Goal: Information Seeking & Learning: Learn about a topic

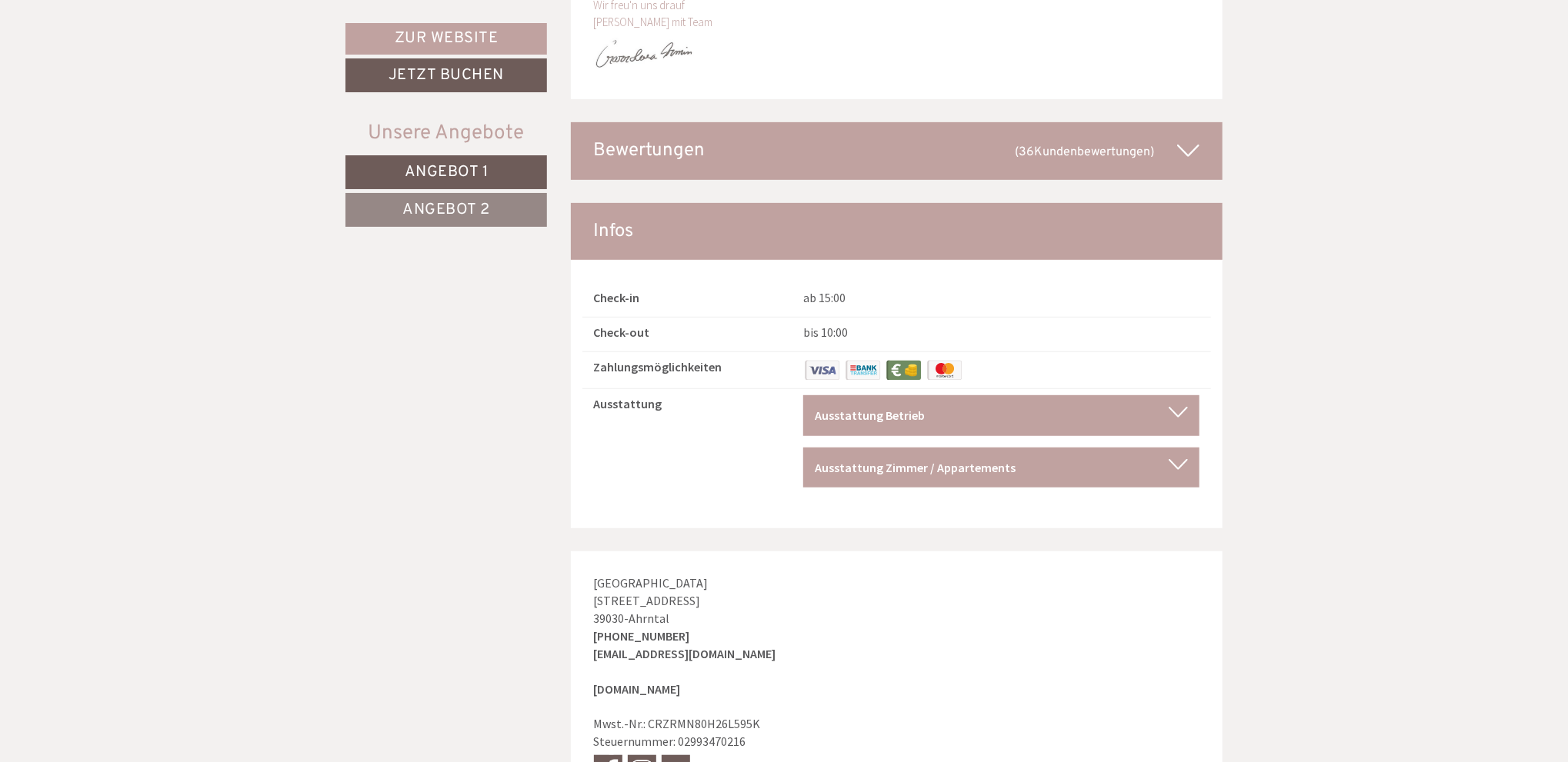
scroll to position [8308, 0]
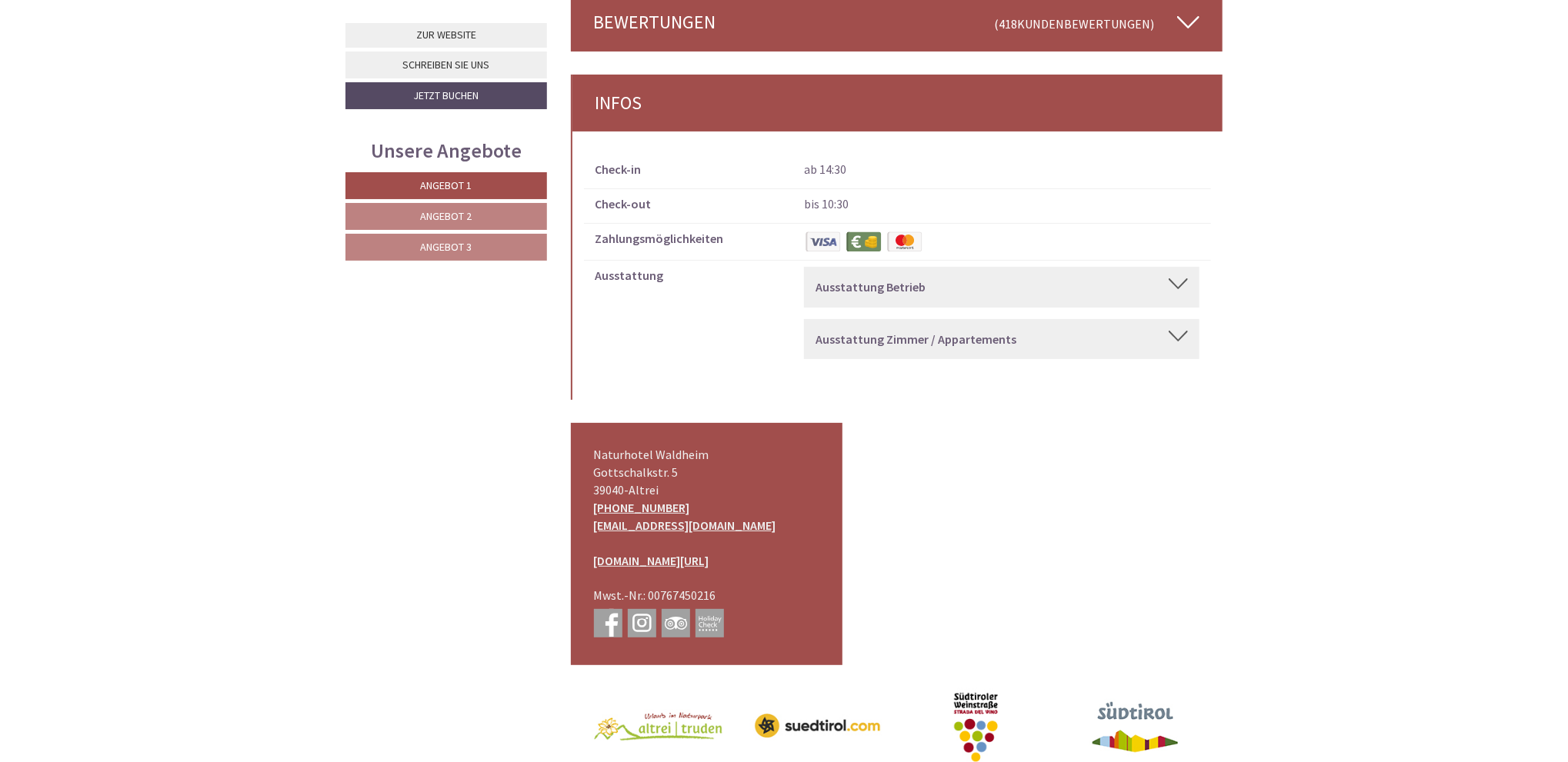
scroll to position [8001, 0]
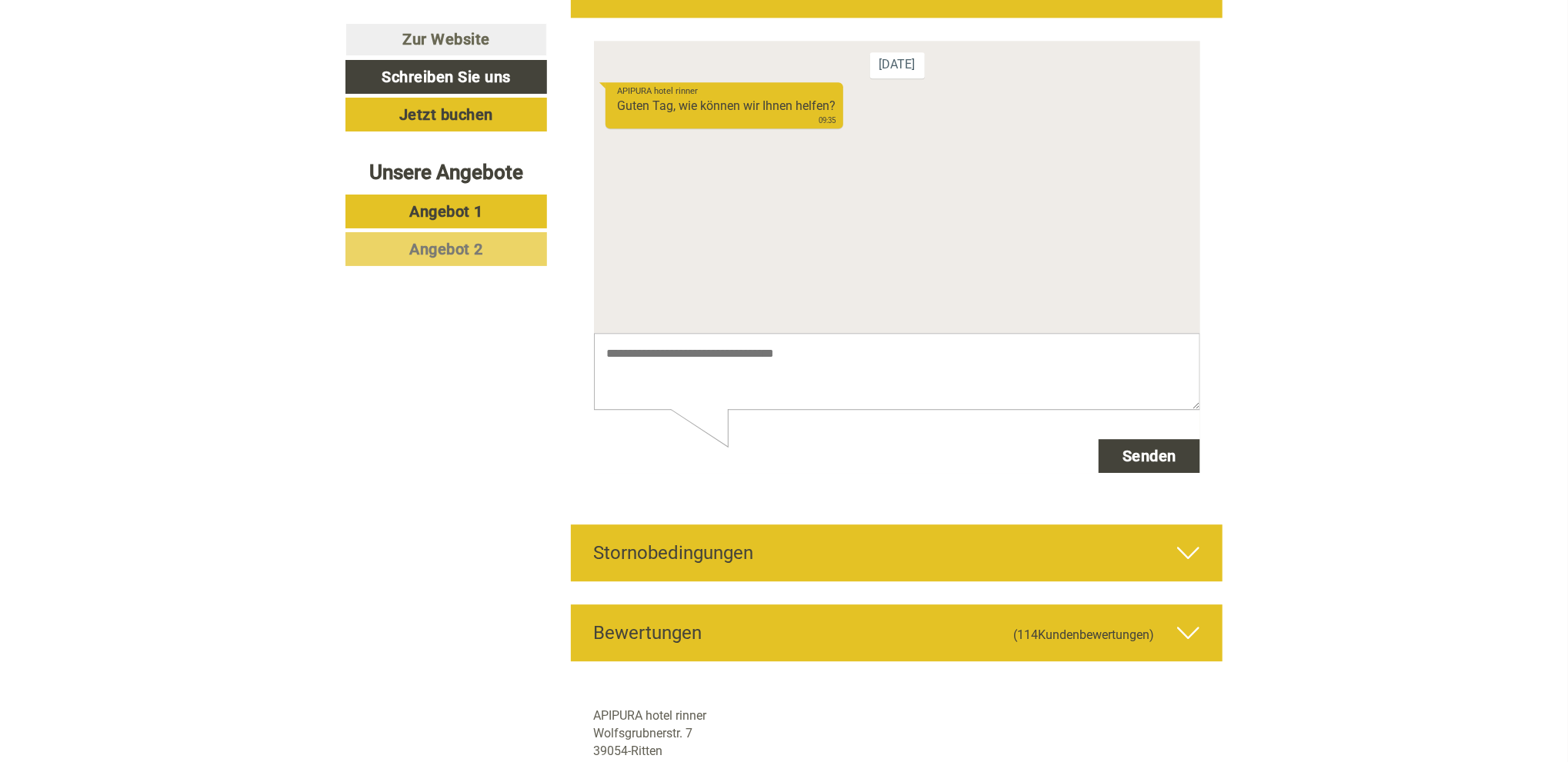
scroll to position [6308, 0]
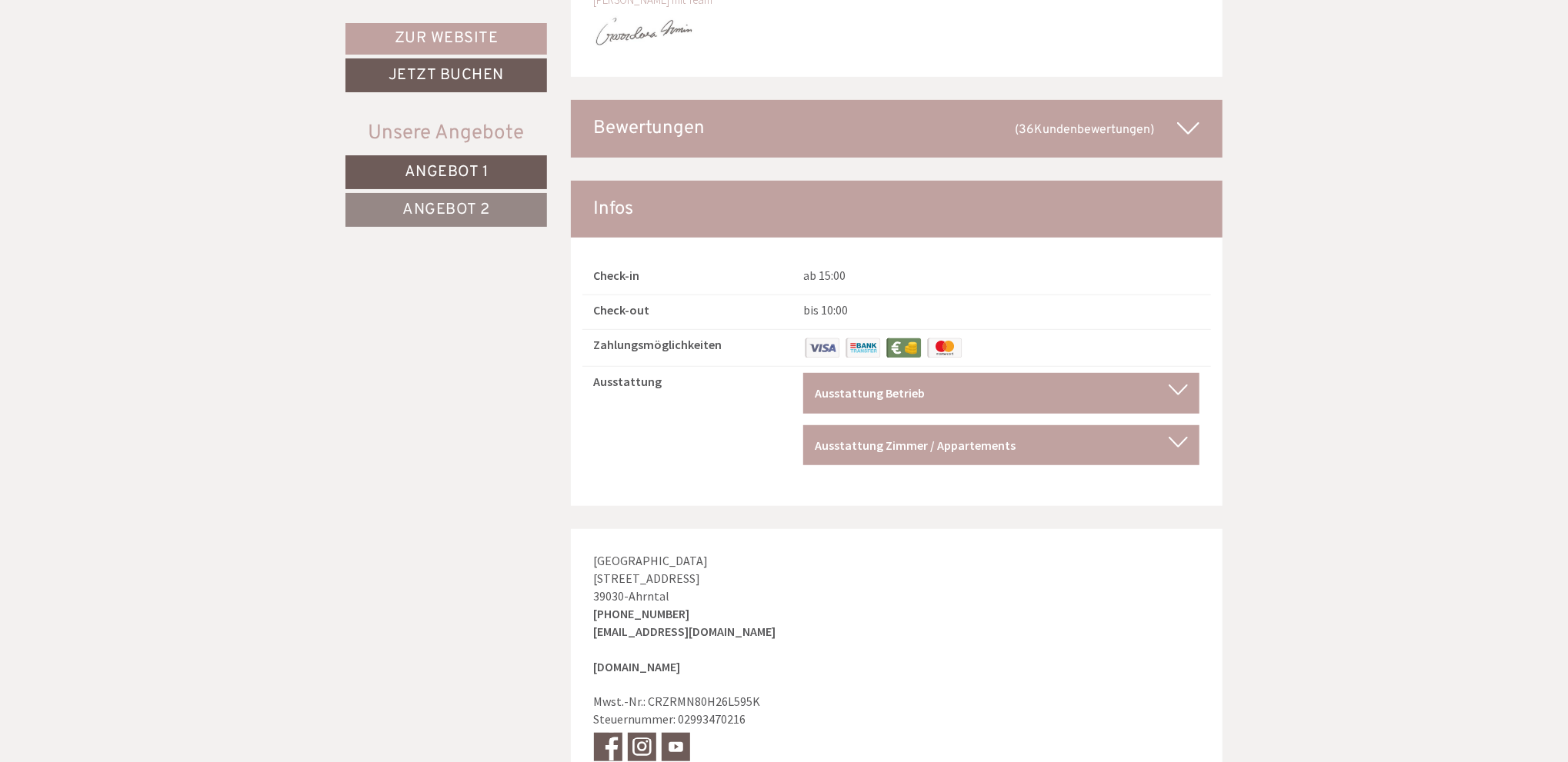
scroll to position [8308, 0]
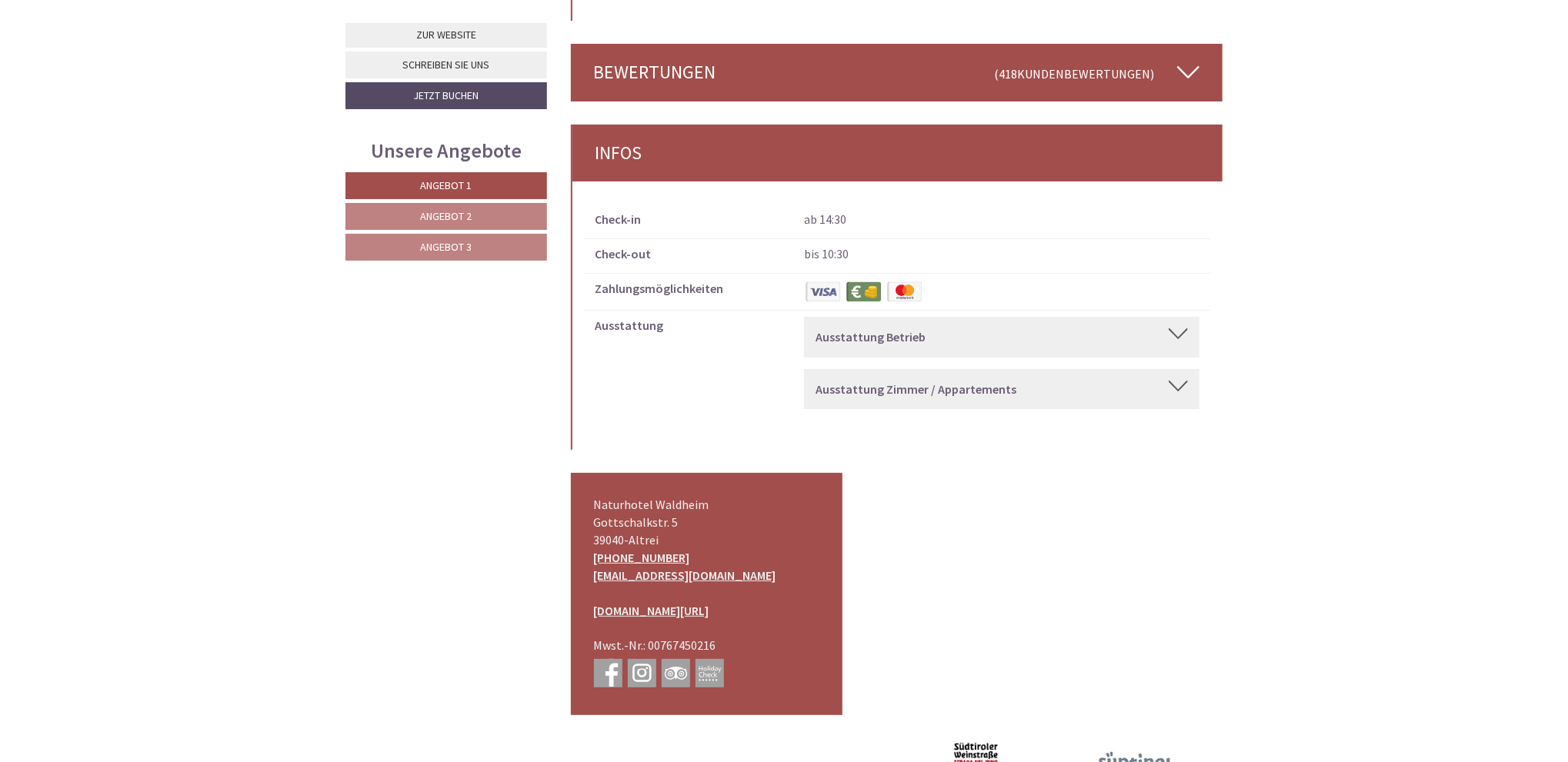
scroll to position [8001, 0]
